Goal: Task Accomplishment & Management: Manage account settings

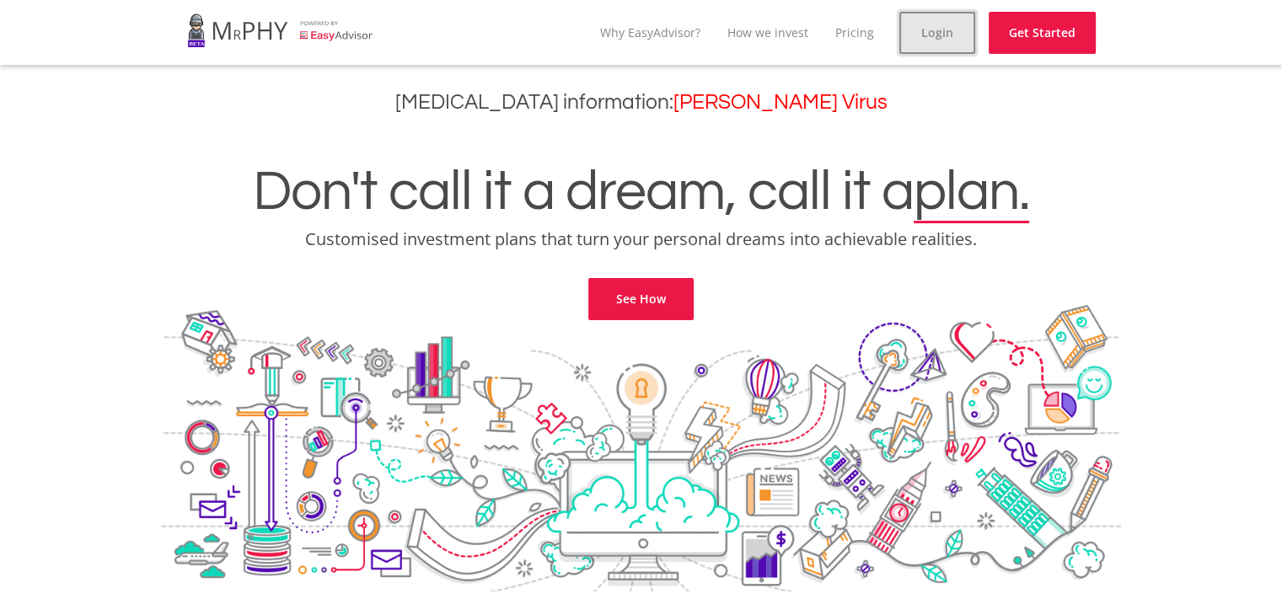
click at [923, 37] on link "Login" at bounding box center [937, 33] width 76 height 42
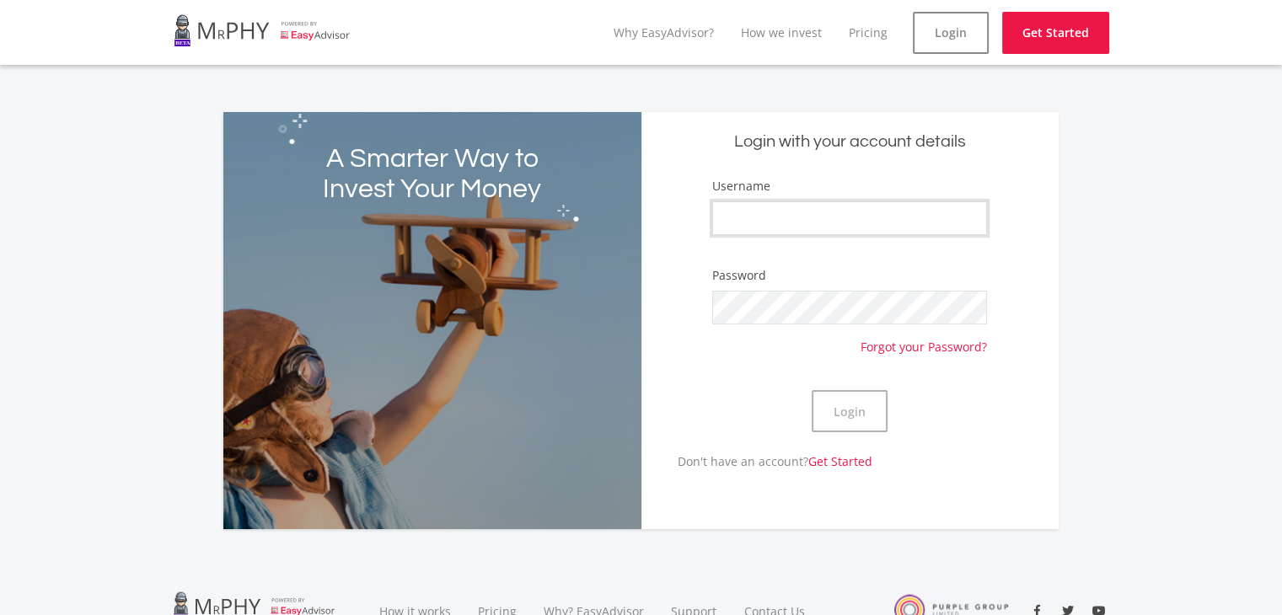
click at [849, 215] on input "Username" at bounding box center [849, 218] width 275 height 34
click at [846, 213] on input "[EMAIL_ADDRESS][DOMAIN_NAME]" at bounding box center [849, 218] width 275 height 34
click at [876, 221] on input "[DOMAIN_NAME]" at bounding box center [849, 218] width 275 height 34
click at [876, 221] on input "moiloa31bokamosmail" at bounding box center [849, 218] width 275 height 34
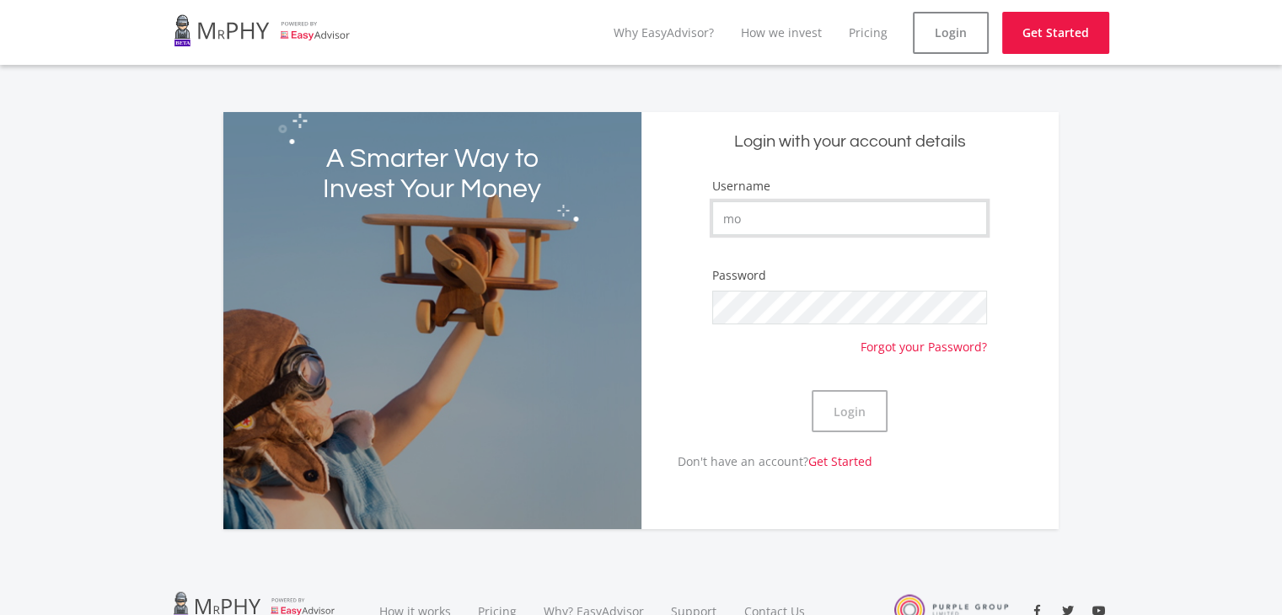
type input "m"
click at [876, 221] on input "Username" at bounding box center [849, 218] width 275 height 34
click at [863, 223] on input "KaylaM3105" at bounding box center [849, 218] width 275 height 34
type input "K"
click at [838, 213] on input "Username" at bounding box center [849, 218] width 275 height 34
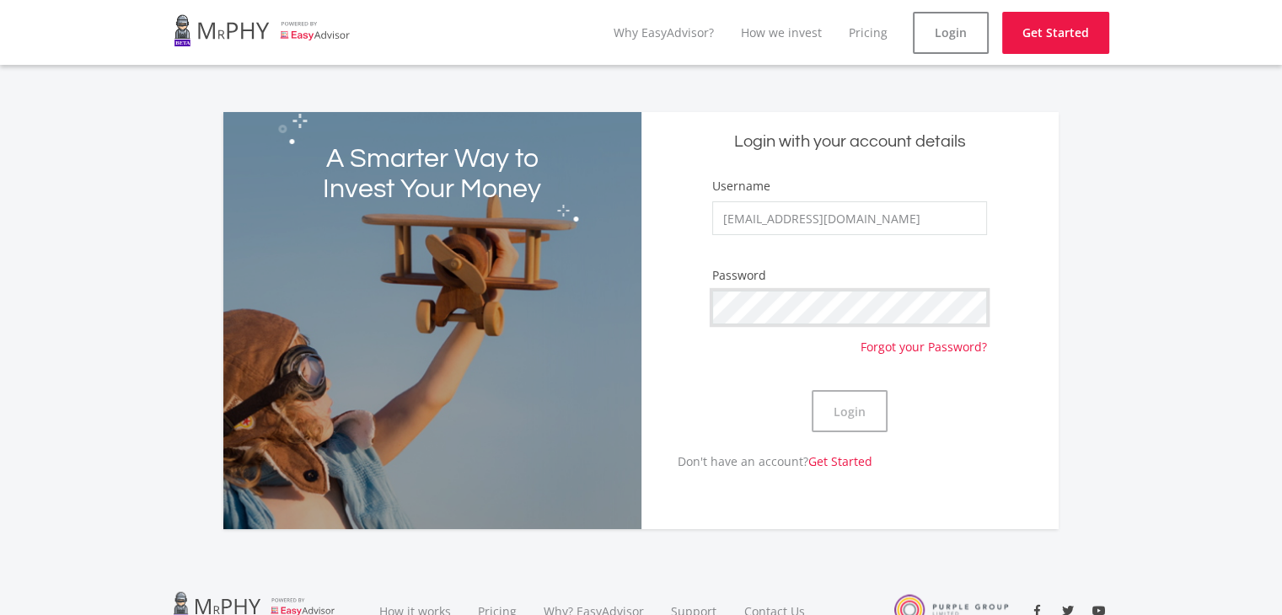
scroll to position [159, 0]
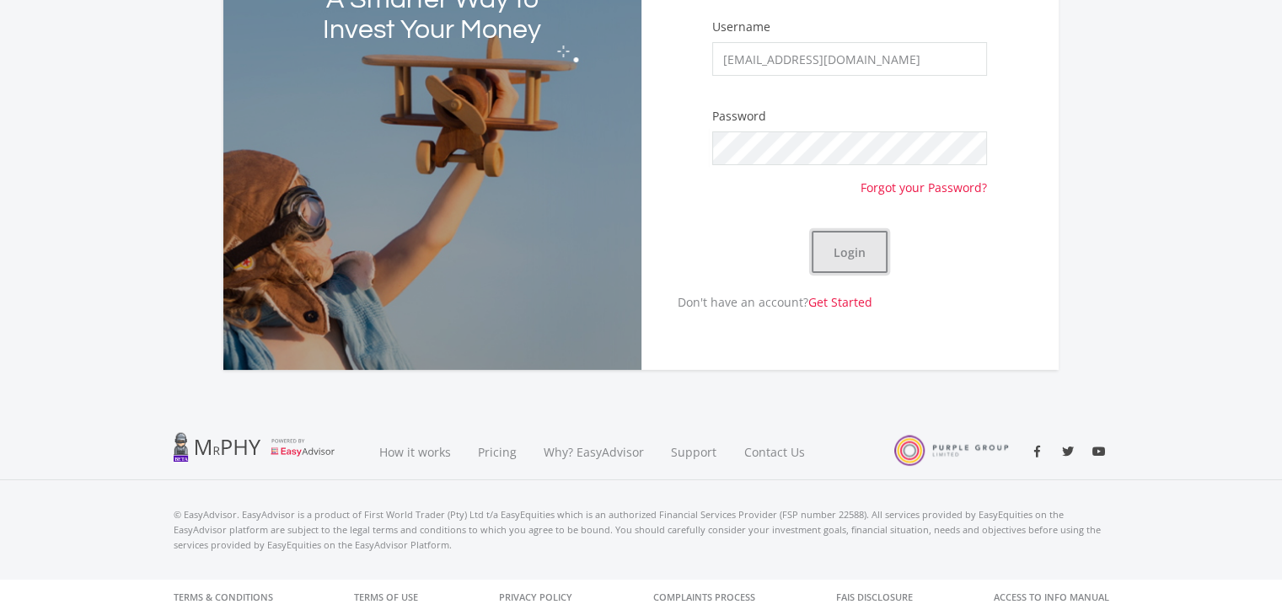
click at [856, 255] on button "Login" at bounding box center [850, 252] width 76 height 42
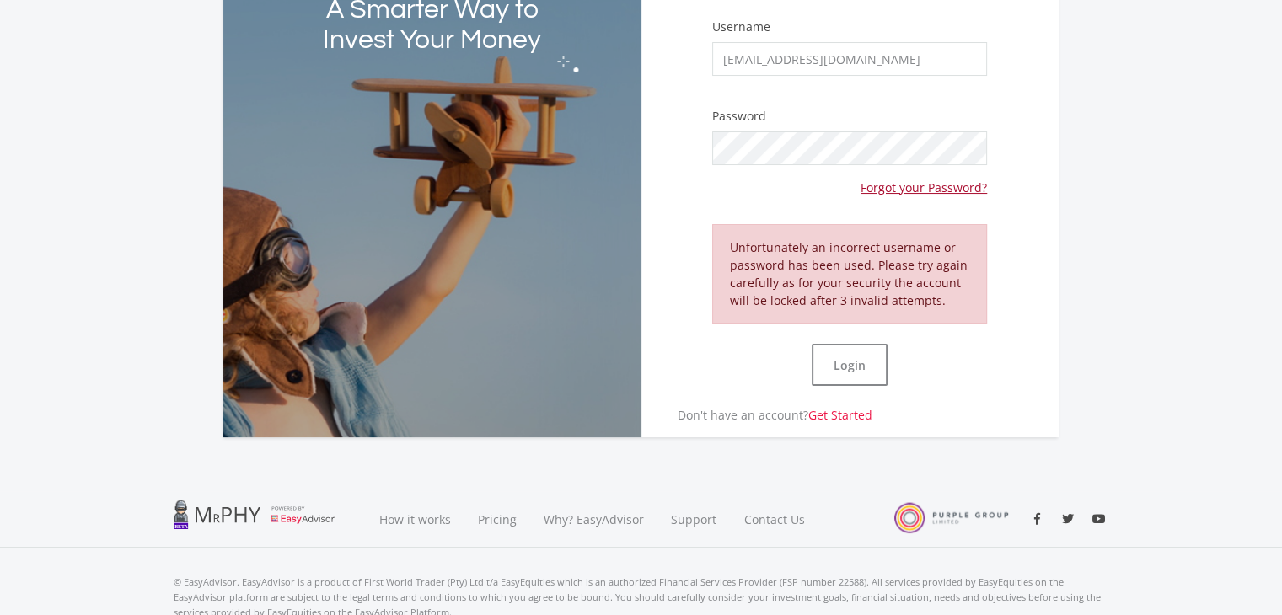
click at [907, 190] on link "Forgot your Password?" at bounding box center [923, 180] width 126 height 31
click at [877, 97] on form "Username [EMAIL_ADDRESS][DOMAIN_NAME] Password Forgot your Password? Unfortunat…" at bounding box center [850, 212] width 392 height 388
click at [951, 57] on input "[EMAIL_ADDRESS][DOMAIN_NAME]" at bounding box center [849, 59] width 275 height 34
type input "m"
click at [937, 186] on link "Forgot your Password?" at bounding box center [923, 180] width 126 height 31
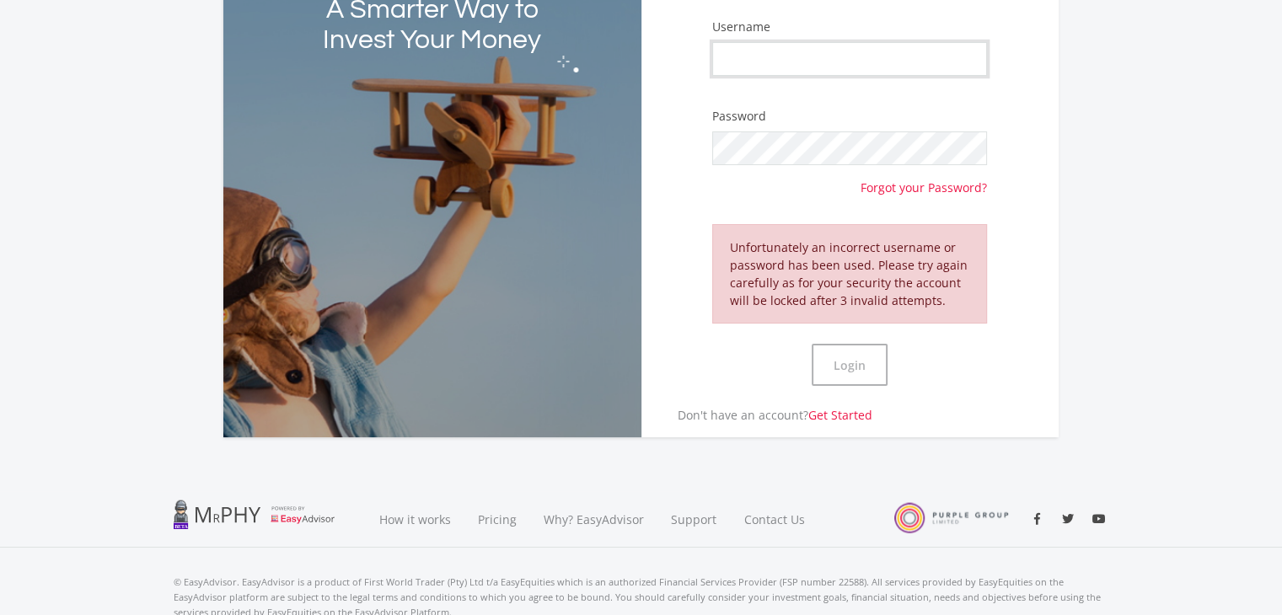
click at [801, 62] on input "Username" at bounding box center [849, 59] width 275 height 34
type input "KaylaMoiloa"
click at [833, 372] on button "Login" at bounding box center [850, 365] width 76 height 42
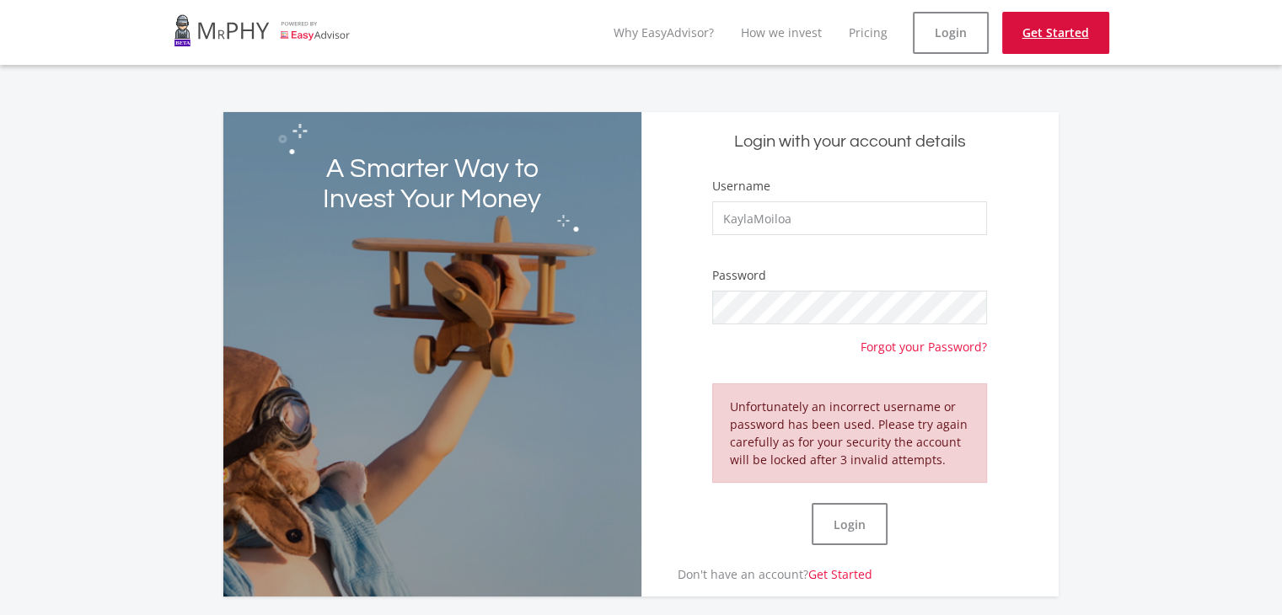
click at [1082, 34] on link "Get Started" at bounding box center [1055, 33] width 107 height 42
